Goal: Task Accomplishment & Management: Complete application form

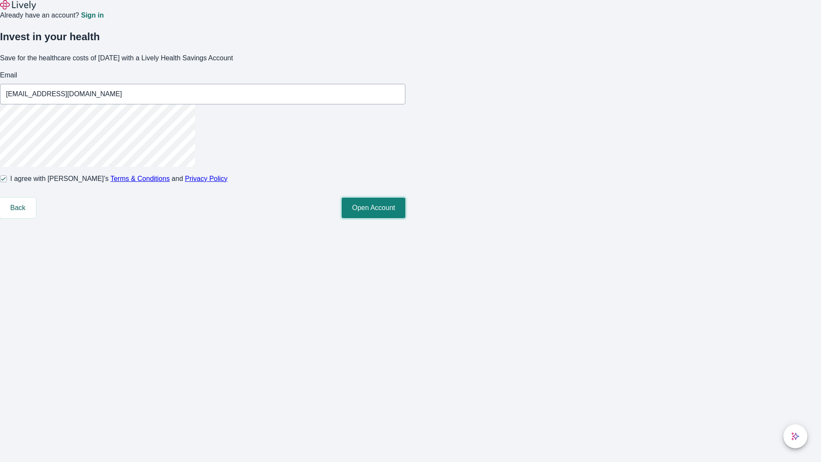
click at [405, 218] on button "Open Account" at bounding box center [374, 208] width 64 height 21
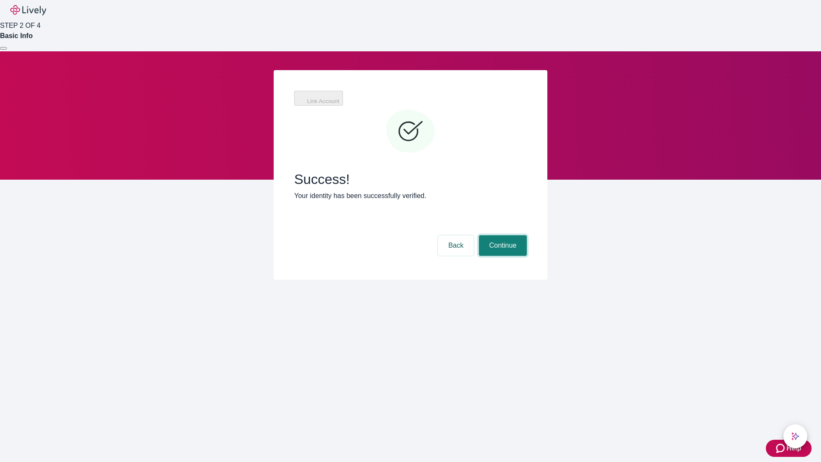
click at [501, 235] on button "Continue" at bounding box center [503, 245] width 48 height 21
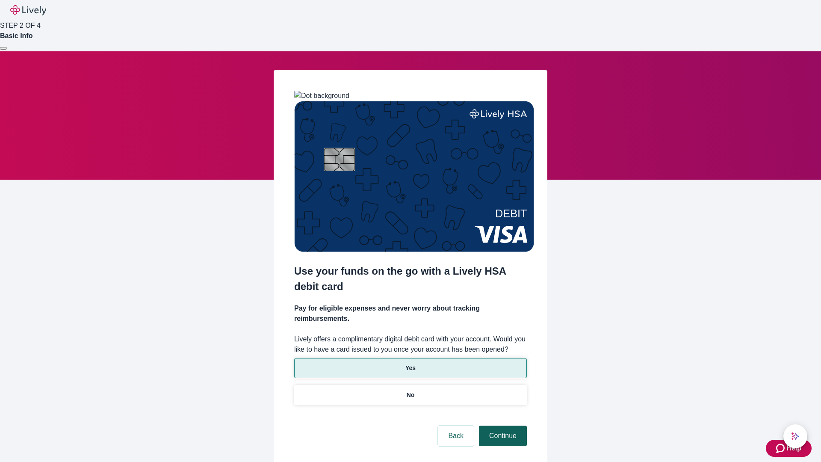
click at [410, 390] on p "No" at bounding box center [411, 394] width 8 height 9
click at [501, 425] on button "Continue" at bounding box center [503, 435] width 48 height 21
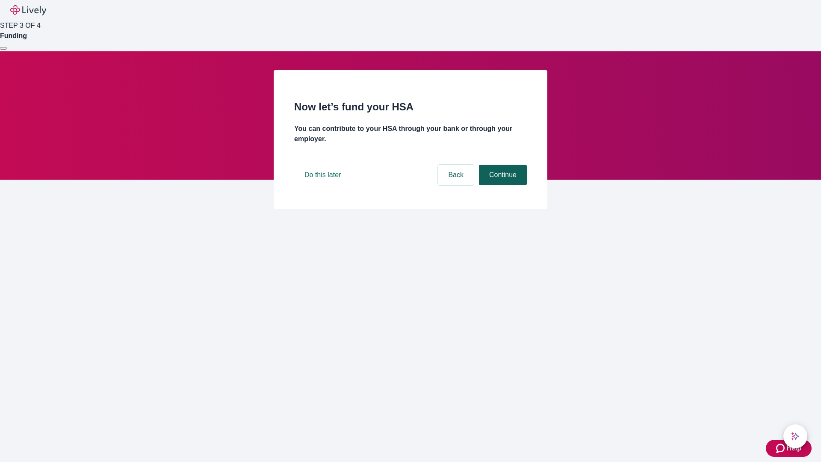
click at [501, 185] on button "Continue" at bounding box center [503, 175] width 48 height 21
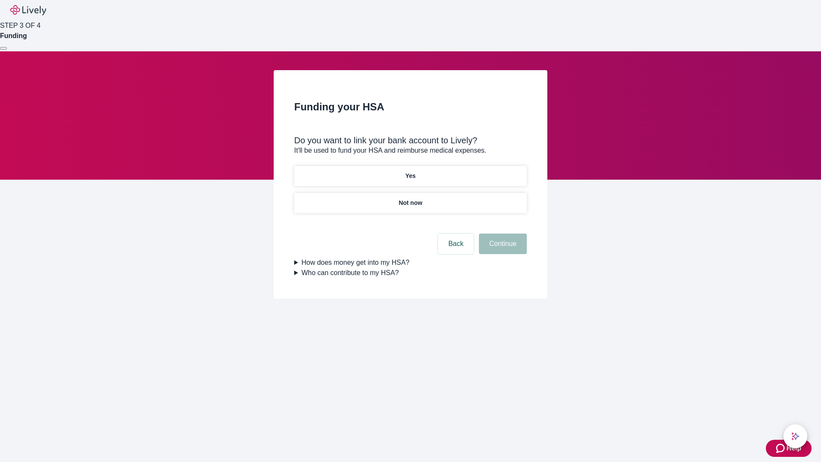
click at [410, 171] on p "Yes" at bounding box center [410, 175] width 10 height 9
click at [501, 233] on button "Continue" at bounding box center [503, 243] width 48 height 21
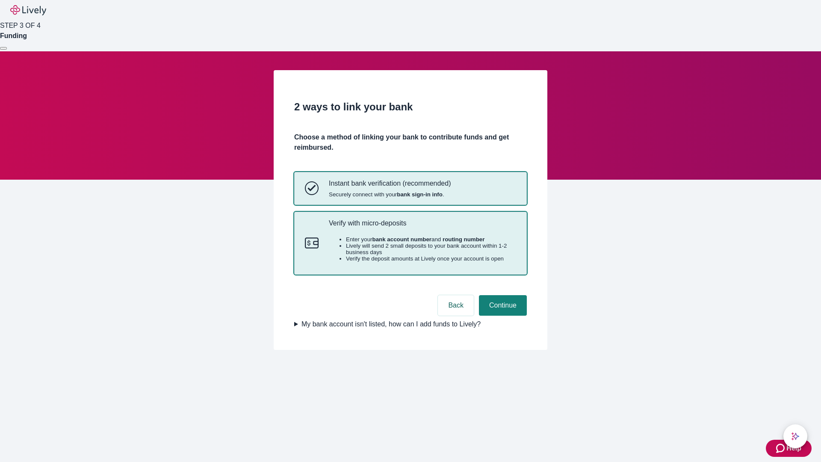
click at [422, 227] on p "Verify with micro-deposits" at bounding box center [422, 223] width 187 height 8
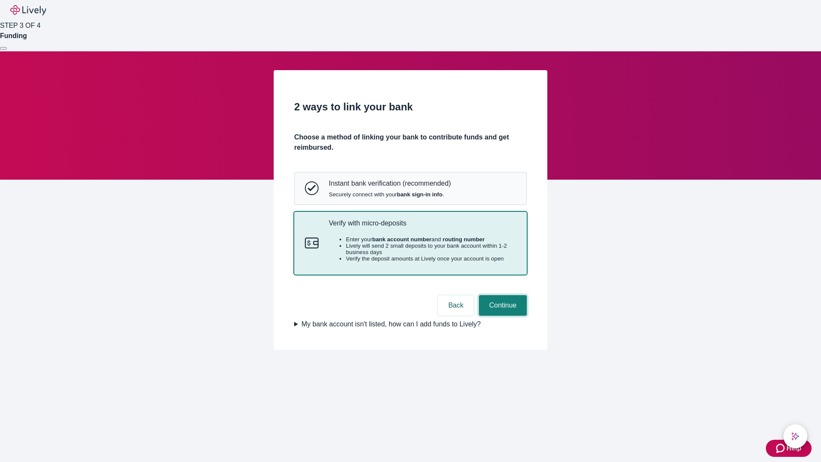
click at [501, 315] on button "Continue" at bounding box center [503, 305] width 48 height 21
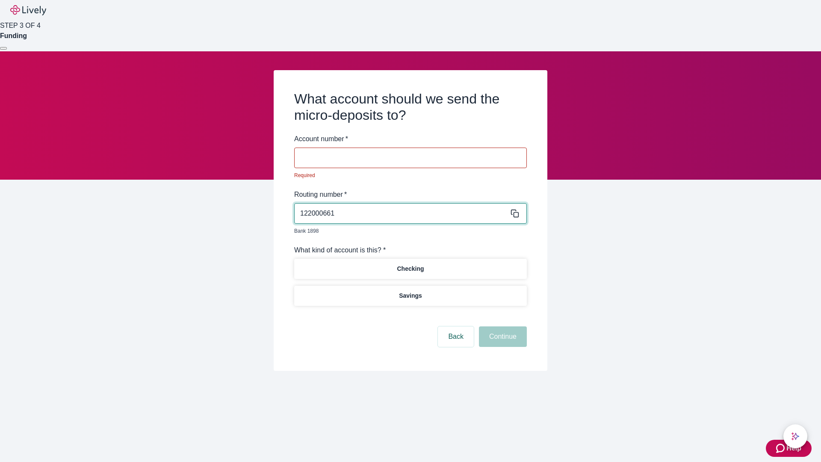
type input "122000661"
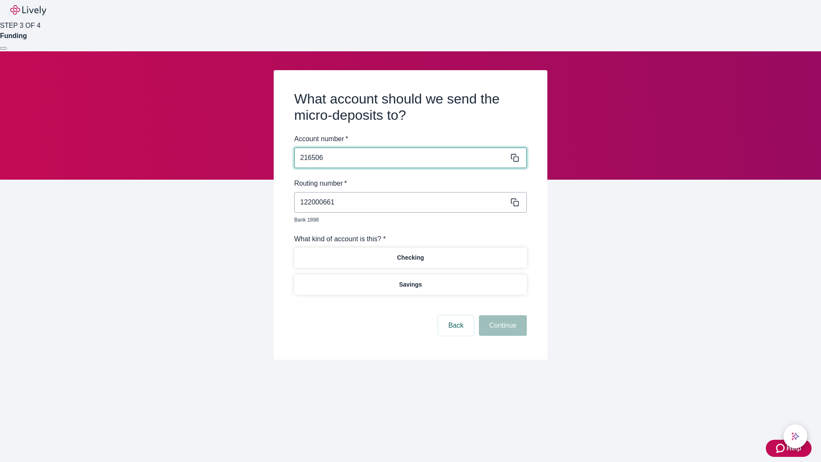
type input "216506"
click at [410, 253] on p "Checking" at bounding box center [410, 257] width 27 height 9
click at [501, 315] on button "Continue" at bounding box center [503, 325] width 48 height 21
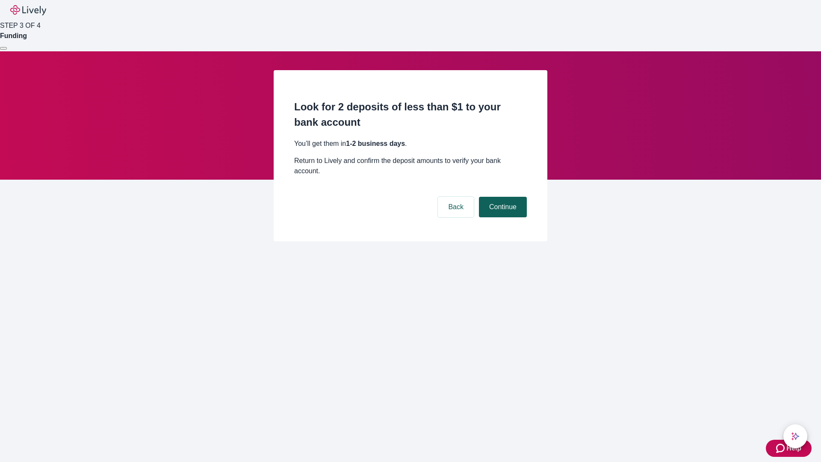
click at [501, 197] on button "Continue" at bounding box center [503, 207] width 48 height 21
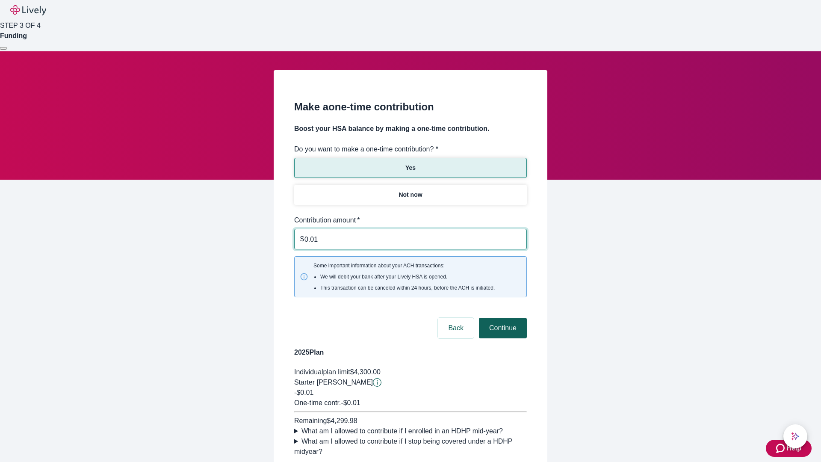
type input "0.01"
click at [501, 318] on button "Continue" at bounding box center [503, 328] width 48 height 21
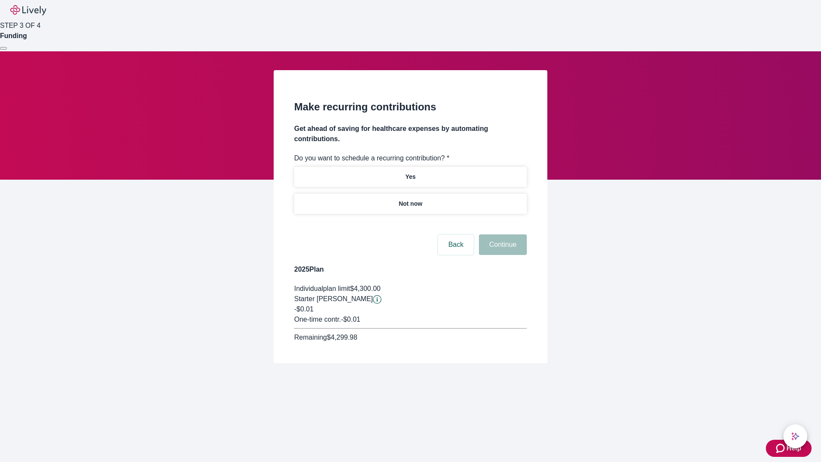
click at [410, 199] on p "Not now" at bounding box center [410, 203] width 24 height 9
click at [501, 234] on button "Continue" at bounding box center [503, 244] width 48 height 21
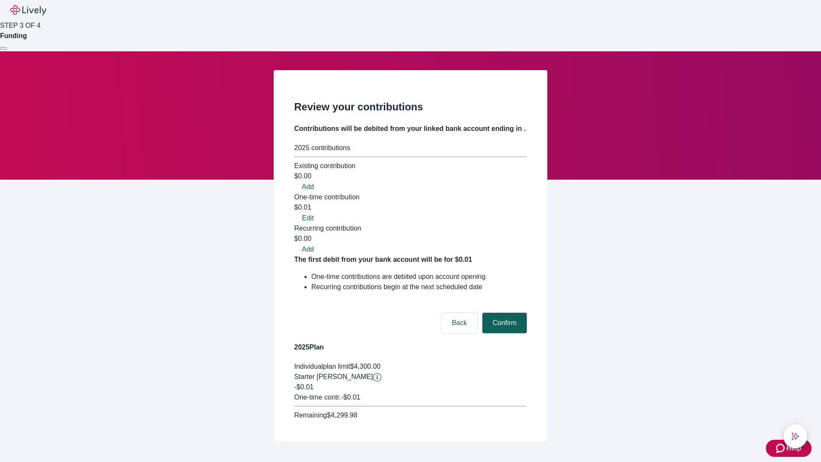
click at [503, 313] on button "Confirm" at bounding box center [504, 323] width 44 height 21
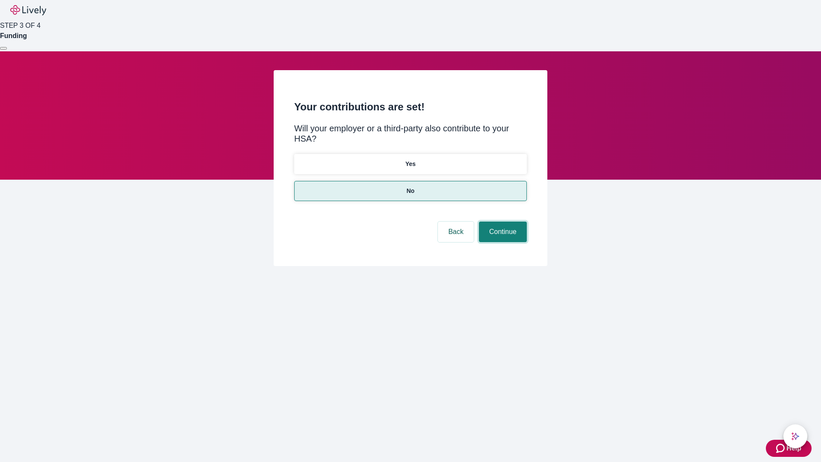
click at [501, 221] on button "Continue" at bounding box center [503, 231] width 48 height 21
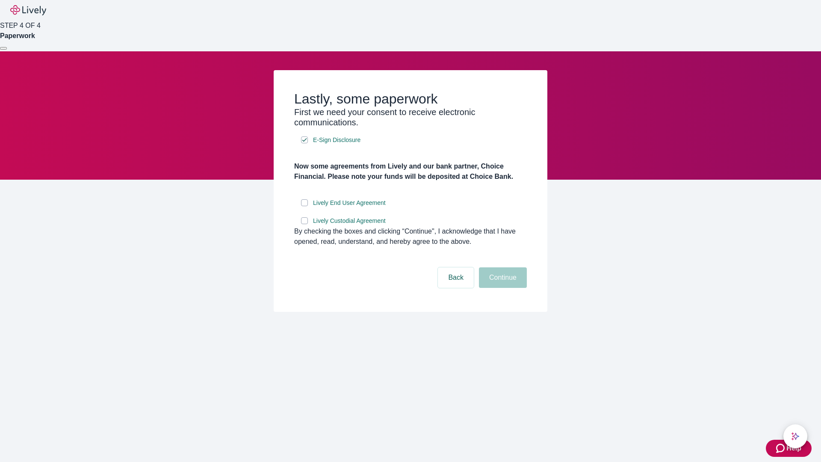
click at [304, 206] on input "Lively End User Agreement" at bounding box center [304, 202] width 7 height 7
checkbox input "true"
click at [304, 224] on input "Lively Custodial Agreement" at bounding box center [304, 220] width 7 height 7
checkbox input "true"
click at [501, 288] on button "Continue" at bounding box center [503, 277] width 48 height 21
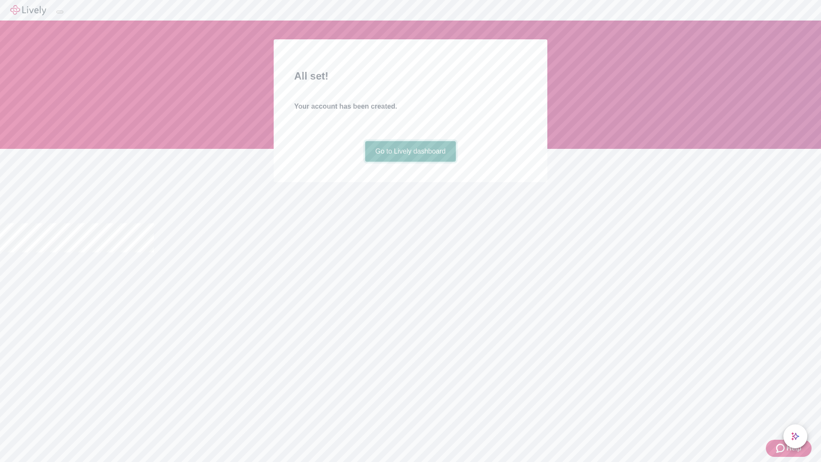
click at [410, 162] on link "Go to Lively dashboard" at bounding box center [410, 151] width 91 height 21
